Goal: Information Seeking & Learning: Learn about a topic

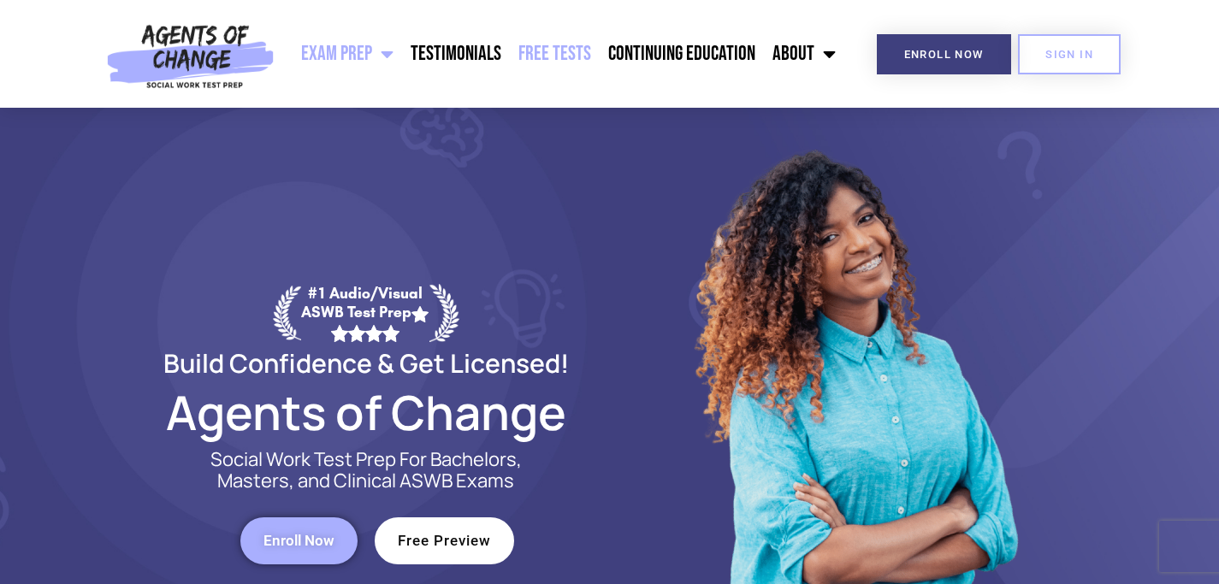
click at [554, 51] on link "Free Tests" at bounding box center [555, 54] width 90 height 43
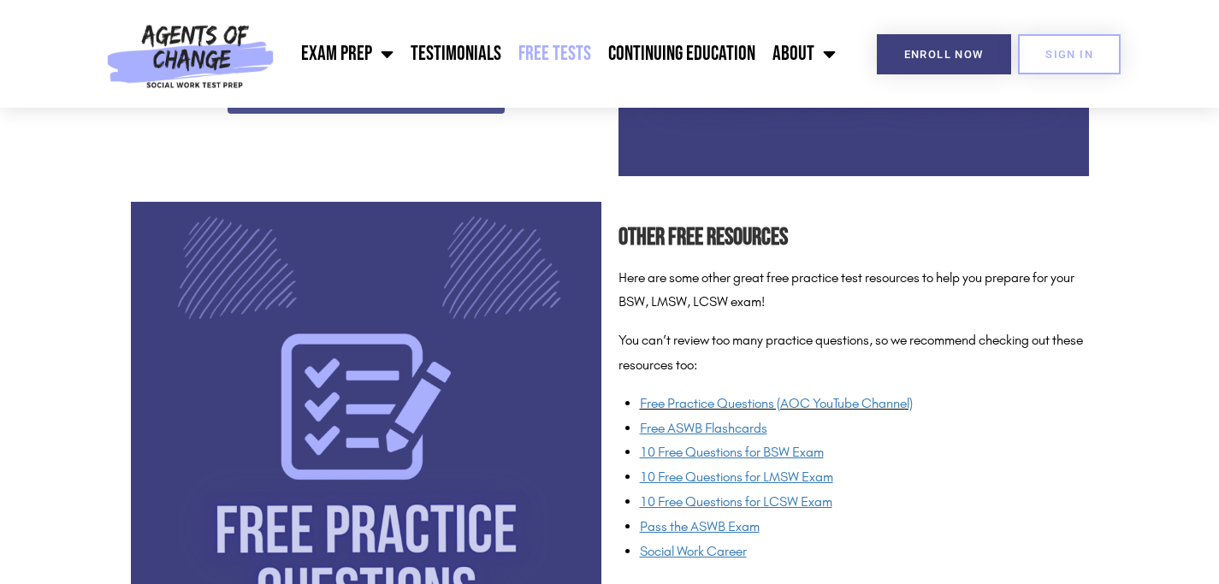
scroll to position [1191, 0]
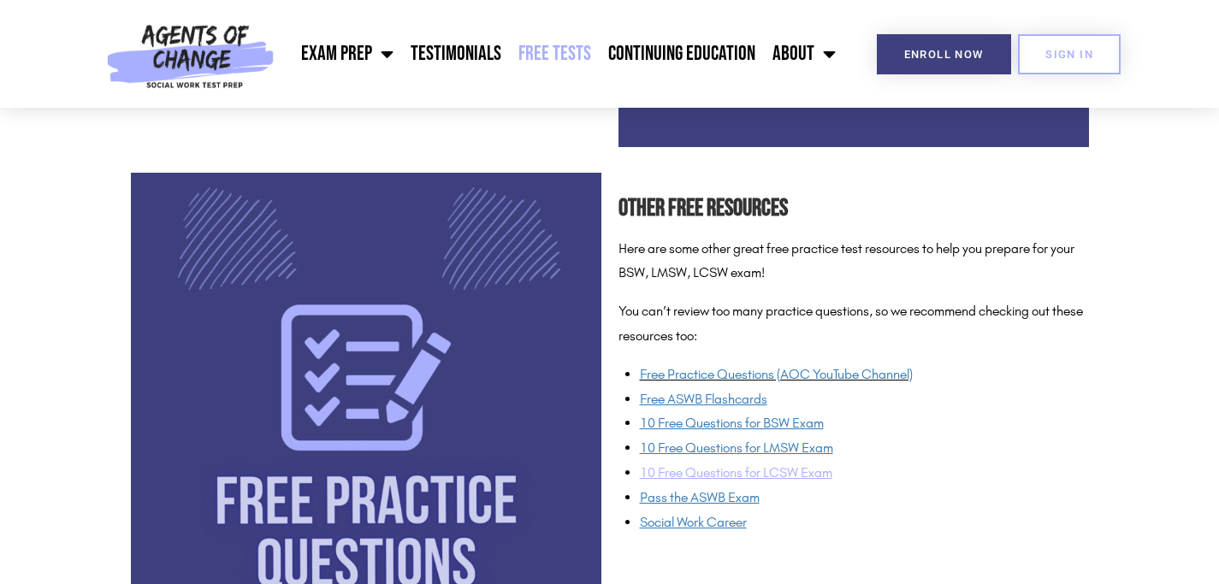
click at [685, 468] on span "10 Free Questions for LCSW Exam" at bounding box center [736, 473] width 192 height 16
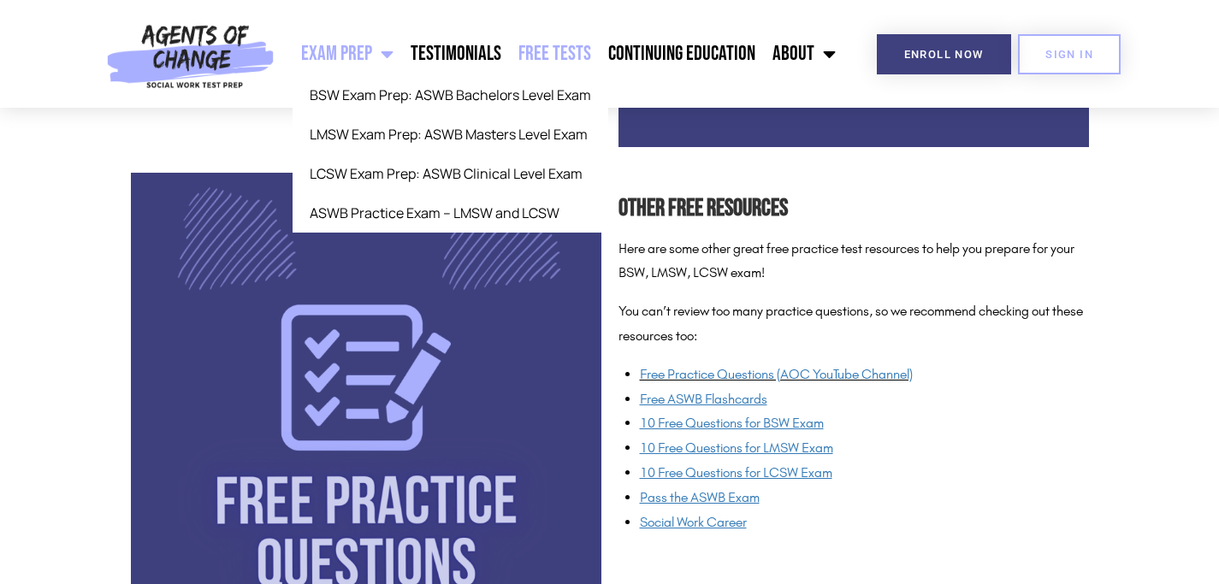
click at [365, 60] on link "Exam Prep" at bounding box center [348, 54] width 110 height 43
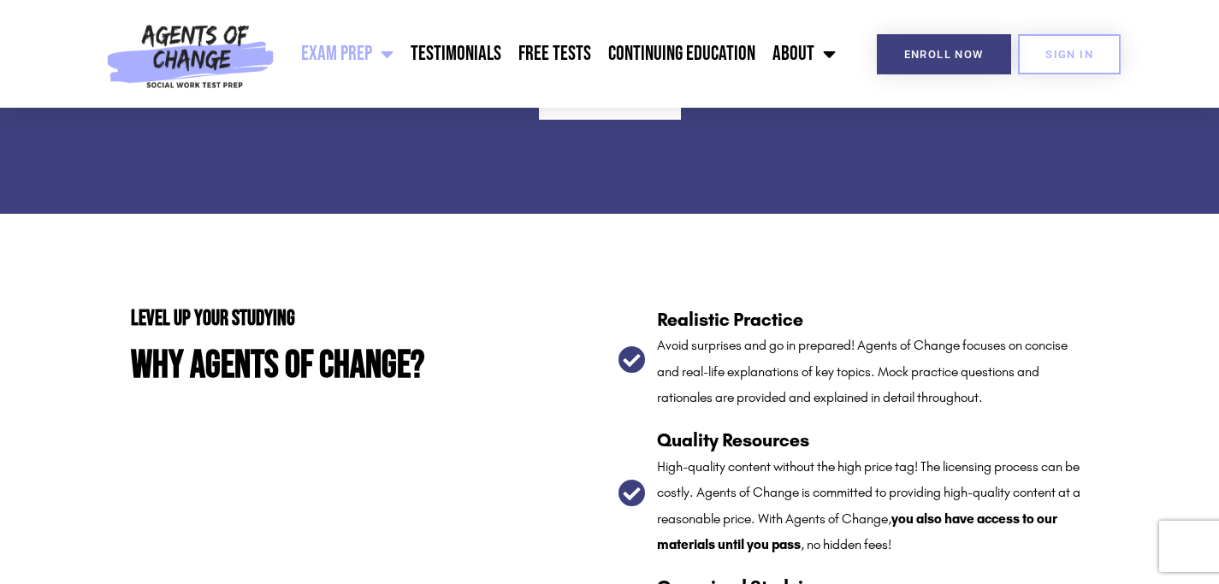
scroll to position [2906, 0]
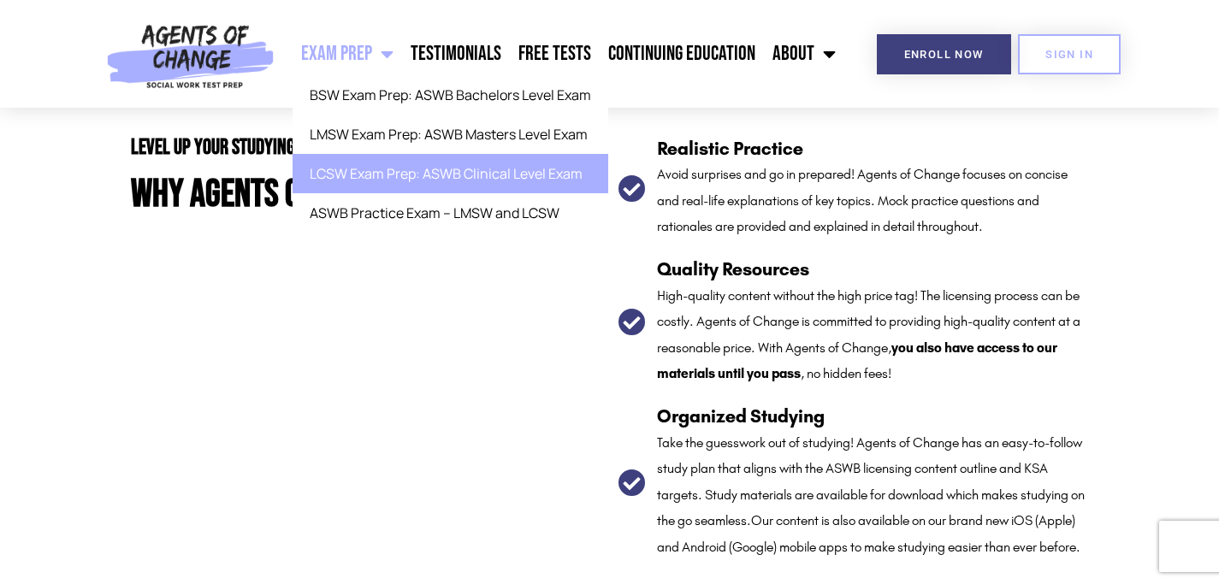
click at [337, 171] on link "LCSW Exam Prep: ASWB Clinical Level Exam" at bounding box center [451, 173] width 316 height 39
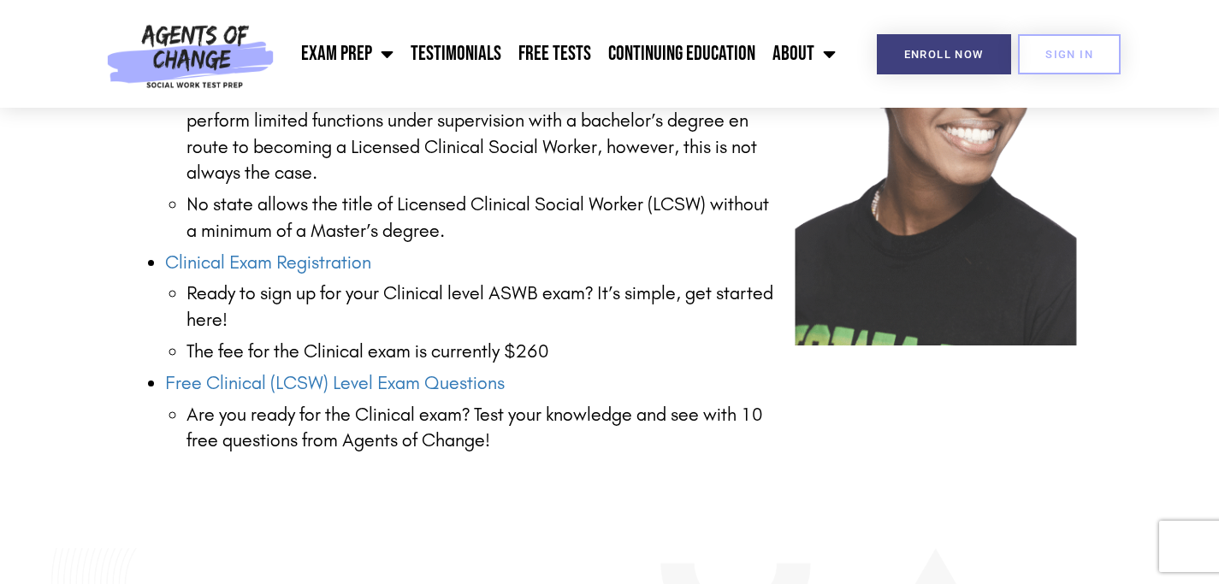
scroll to position [2419, 0]
